Goal: Information Seeking & Learning: Learn about a topic

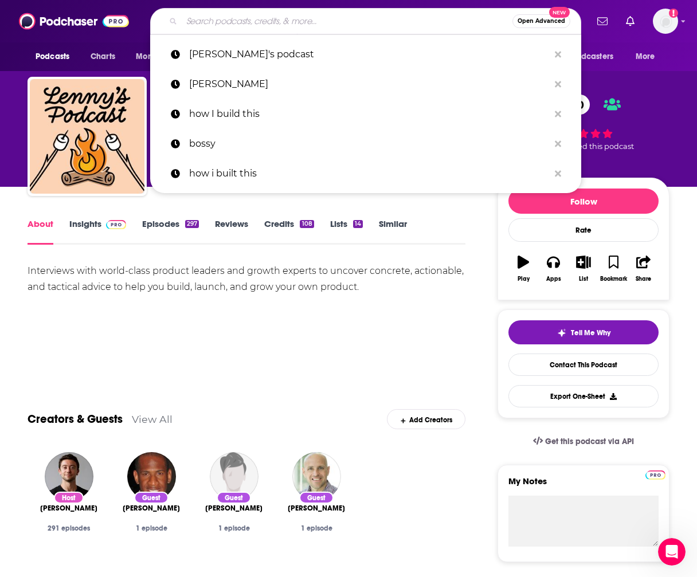
click at [301, 17] on input "Search podcasts, credits, & more..." at bounding box center [347, 21] width 331 height 18
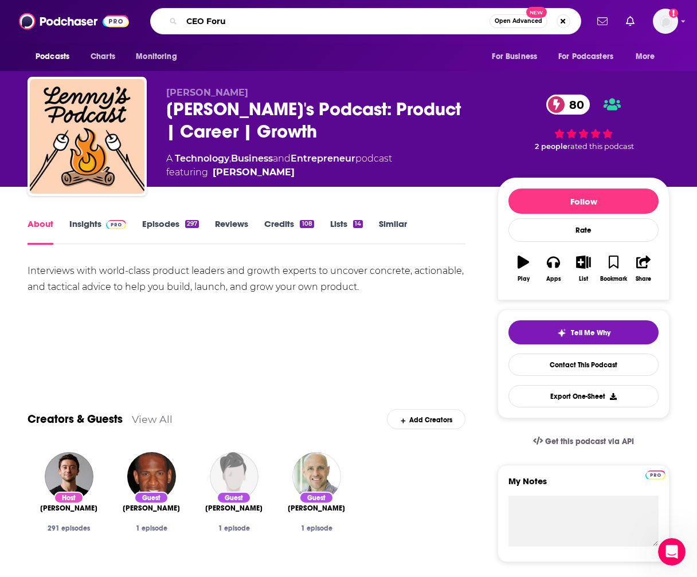
type input "CEO Forum"
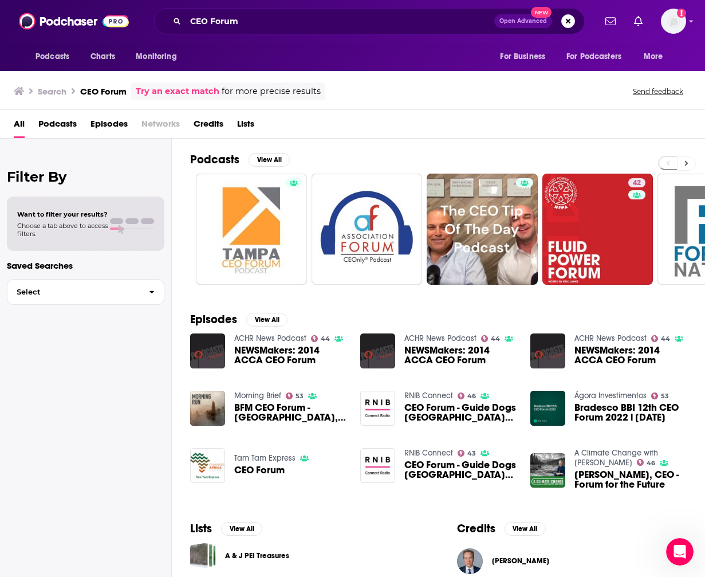
click at [687, 163] on icon at bounding box center [686, 163] width 3 height 5
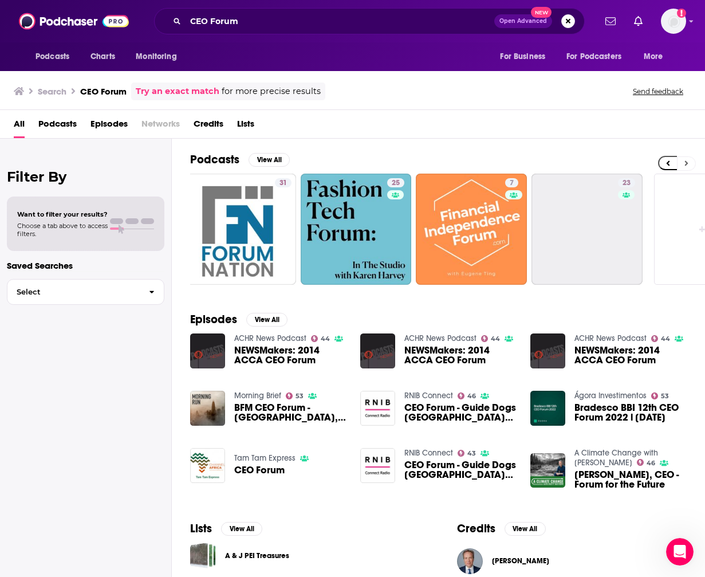
scroll to position [0, 515]
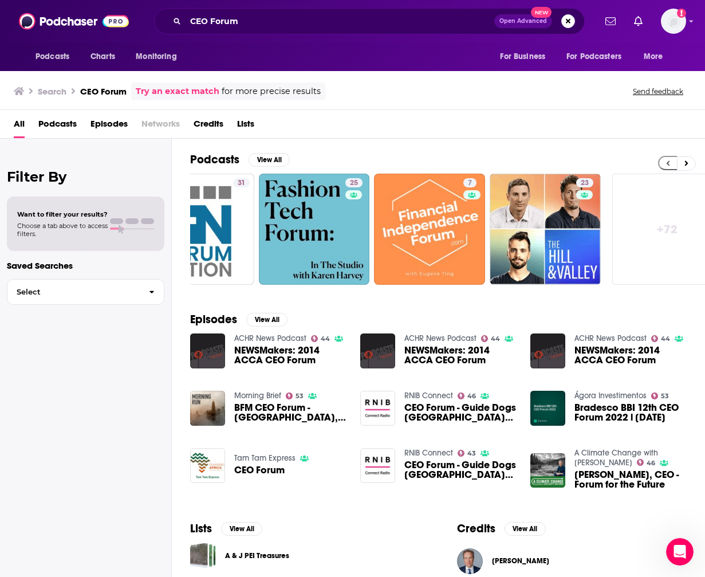
click at [667, 163] on icon at bounding box center [668, 163] width 3 height 5
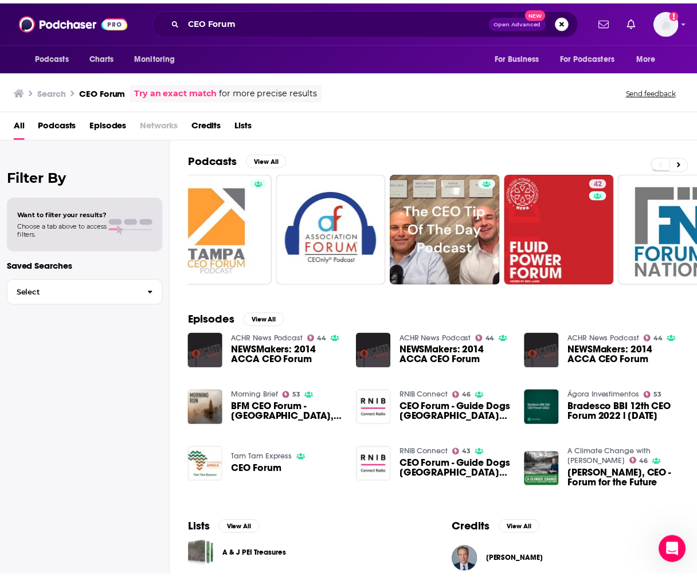
scroll to position [0, 0]
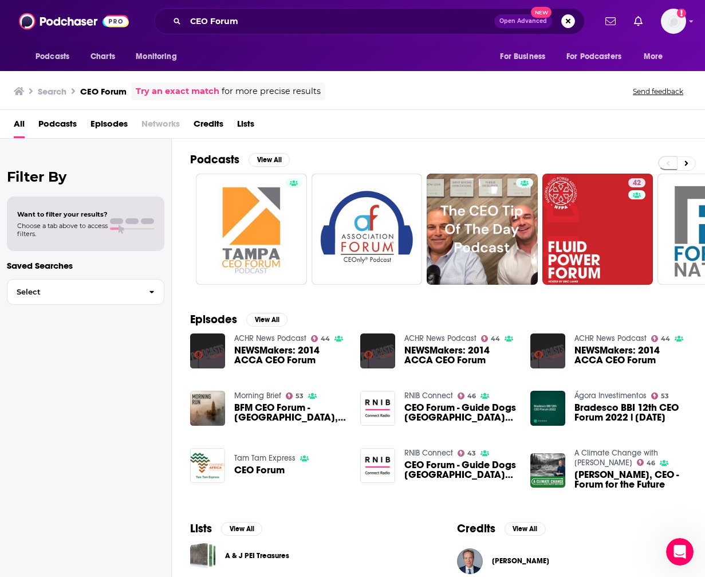
click at [276, 7] on div "Podcasts Charts Monitoring CEO Forum Open Advanced New For Business For Podcast…" at bounding box center [352, 21] width 705 height 42
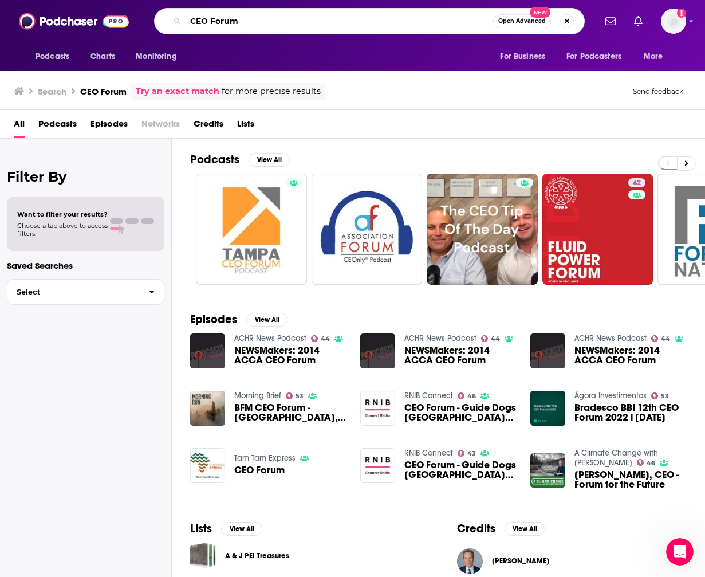
click at [258, 22] on input "CEO Forum" at bounding box center [340, 21] width 308 height 18
drag, startPoint x: 253, startPoint y: 22, endPoint x: 133, endPoint y: 14, distance: 120.6
click at [133, 15] on div "Podcasts Charts Monitoring CEO Forum Open Advanced New For Business For Podcast…" at bounding box center [352, 21] width 705 height 42
paste input "[PERSON_NAME]"
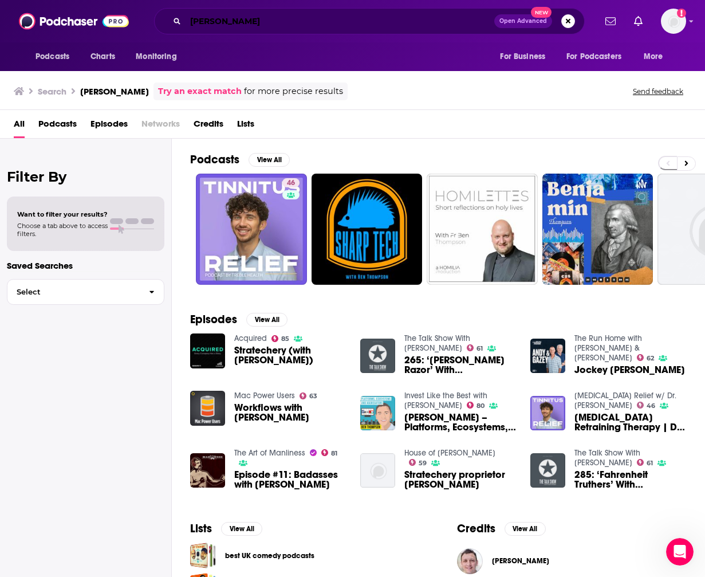
click at [304, 22] on input "[PERSON_NAME]" at bounding box center [340, 21] width 309 height 18
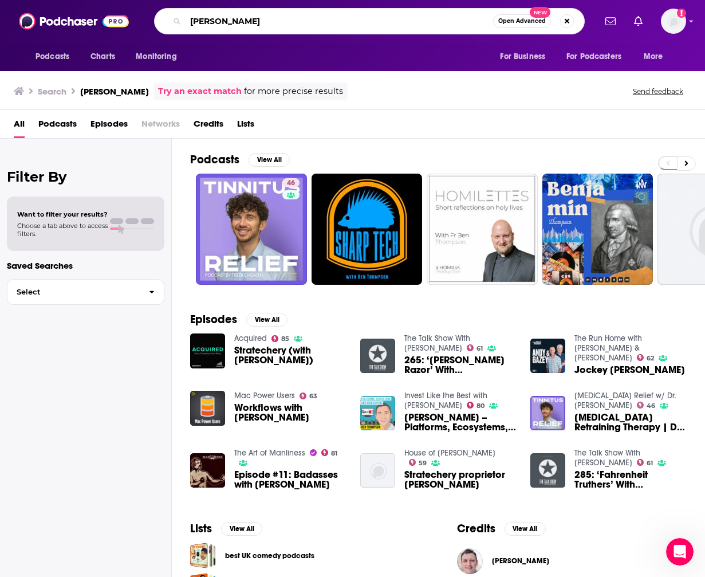
drag, startPoint x: 285, startPoint y: 22, endPoint x: 44, endPoint y: 25, distance: 240.7
click at [54, 21] on div "Podcasts Charts Monitoring [PERSON_NAME] Open Advanced New For Business For Pod…" at bounding box center [352, 21] width 705 height 42
paste input "Stratechery"
type input "Stratechery"
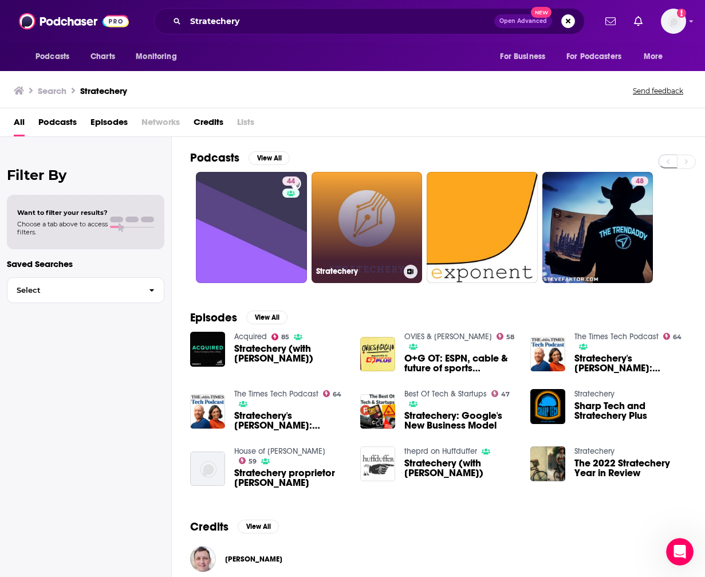
click at [386, 240] on link "Stratechery" at bounding box center [367, 227] width 111 height 111
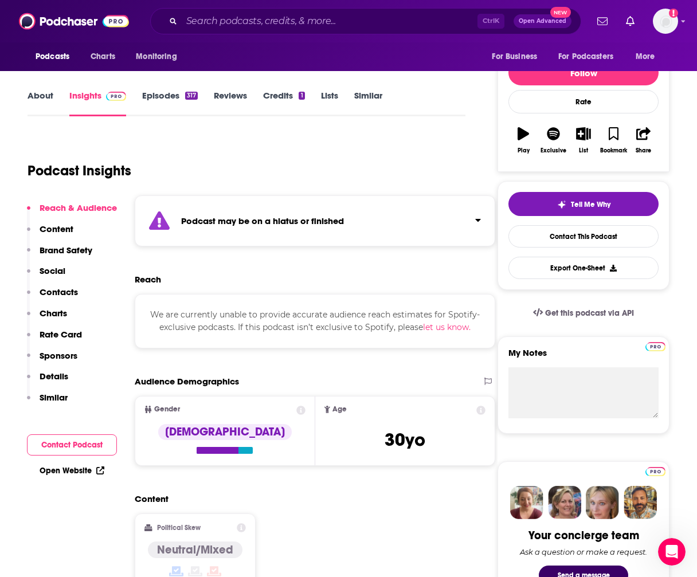
scroll to position [172, 0]
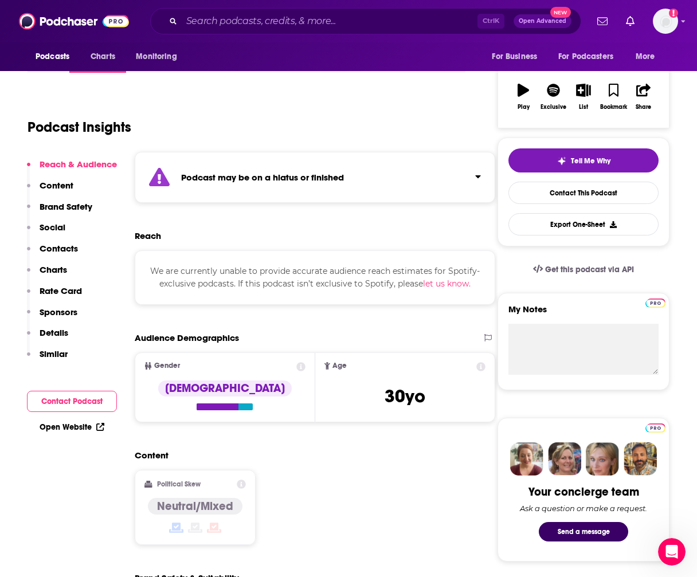
click at [63, 189] on p "Content" at bounding box center [57, 185] width 34 height 11
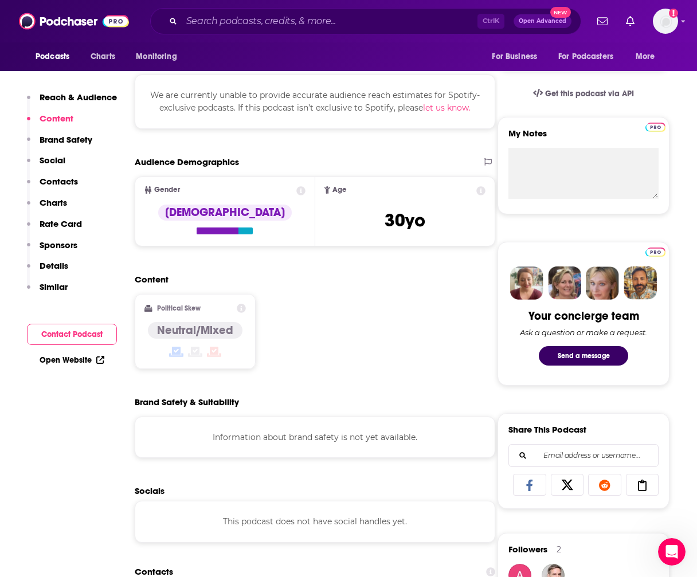
click at [85, 105] on button "Reach & Audience" at bounding box center [72, 102] width 90 height 21
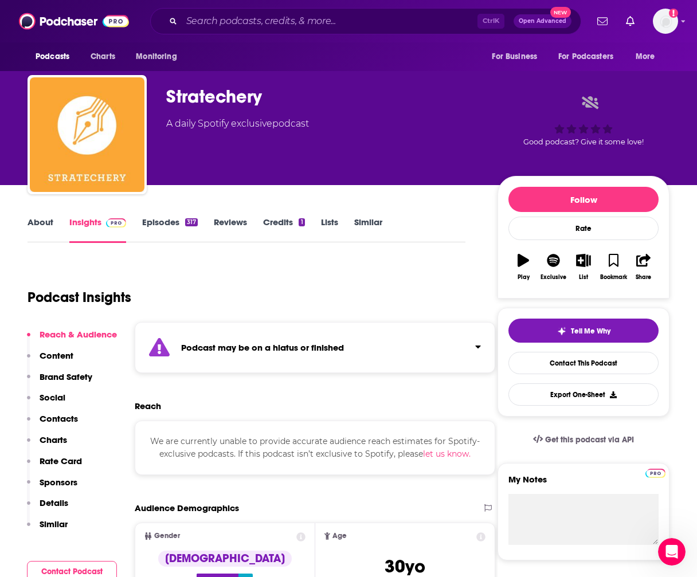
scroll to position [0, 0]
